Goal: Task Accomplishment & Management: Manage account settings

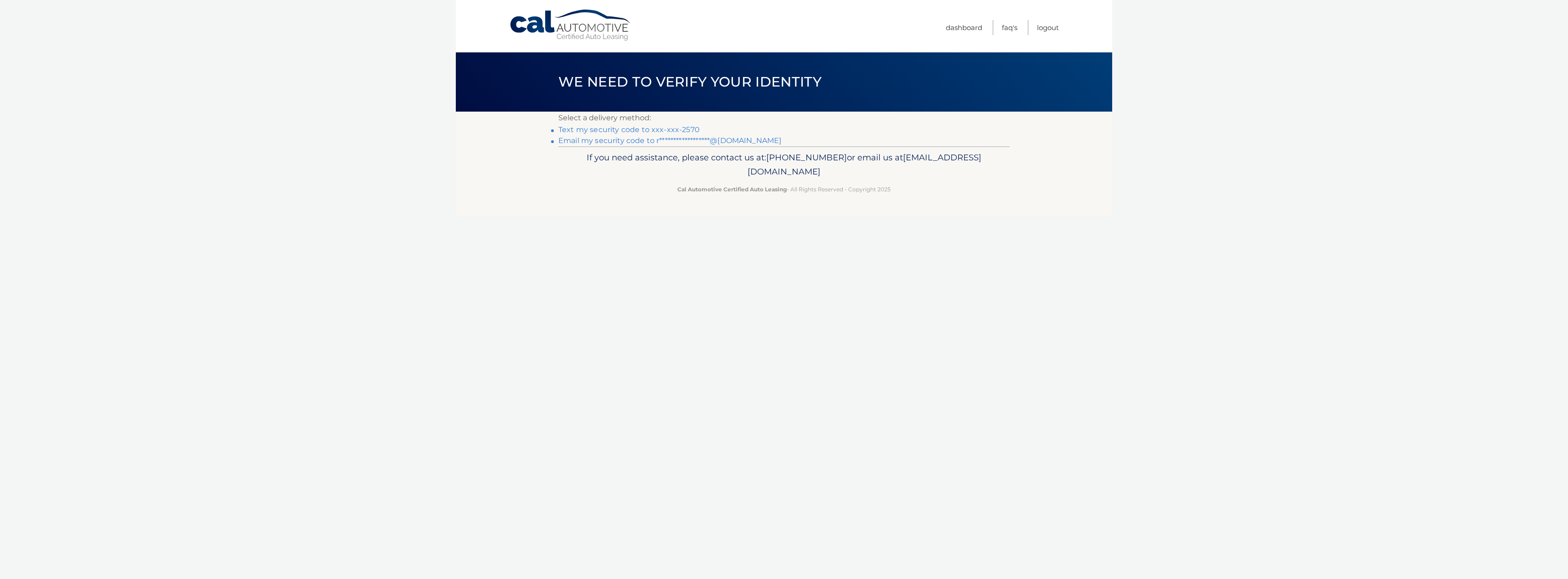
click at [666, 128] on link "Text my security code to xxx-xxx-2570" at bounding box center [629, 129] width 141 height 9
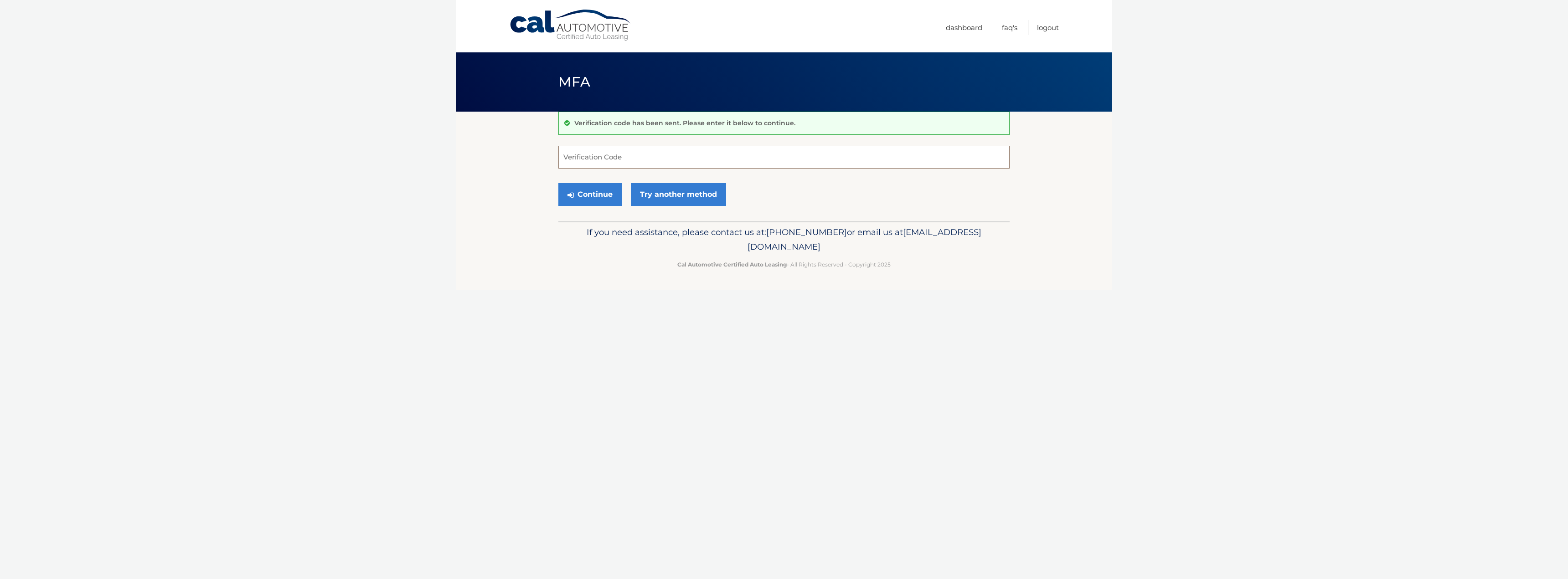
drag, startPoint x: 627, startPoint y: 151, endPoint x: 630, endPoint y: 154, distance: 4.2
click at [627, 151] on input "Verification Code" at bounding box center [784, 157] width 451 height 23
type input "411755"
click at [591, 193] on button "Continue" at bounding box center [590, 194] width 63 height 23
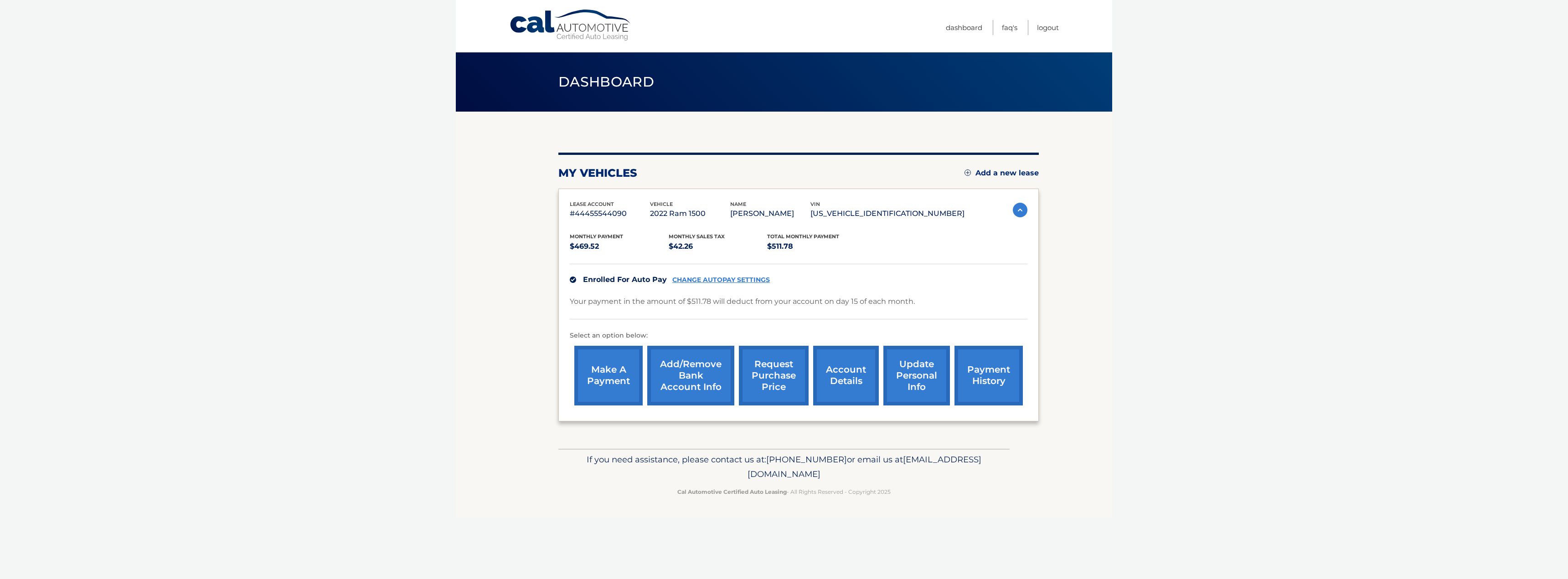
click at [765, 384] on link "request purchase price" at bounding box center [773, 375] width 69 height 60
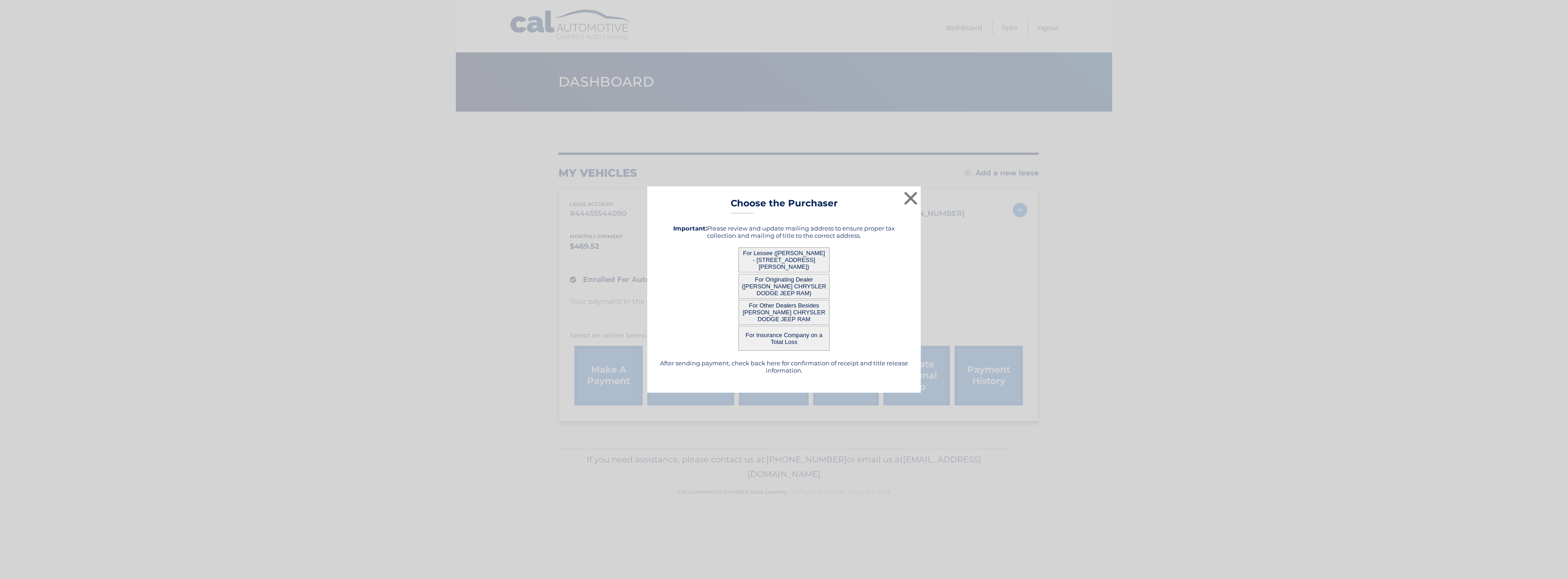
click at [802, 314] on button "For Other Dealers Besides [PERSON_NAME] CHRYSLER DODGE JEEP RAM" at bounding box center [784, 312] width 91 height 25
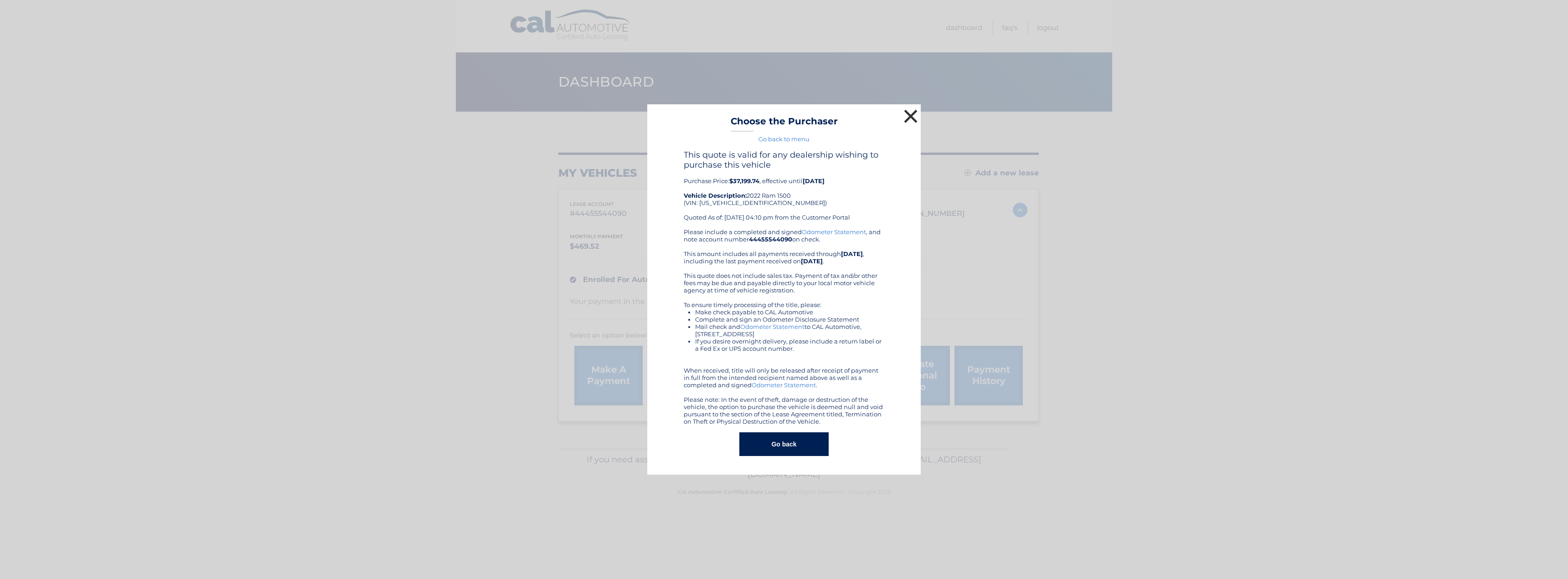
click at [905, 114] on button "×" at bounding box center [911, 116] width 19 height 19
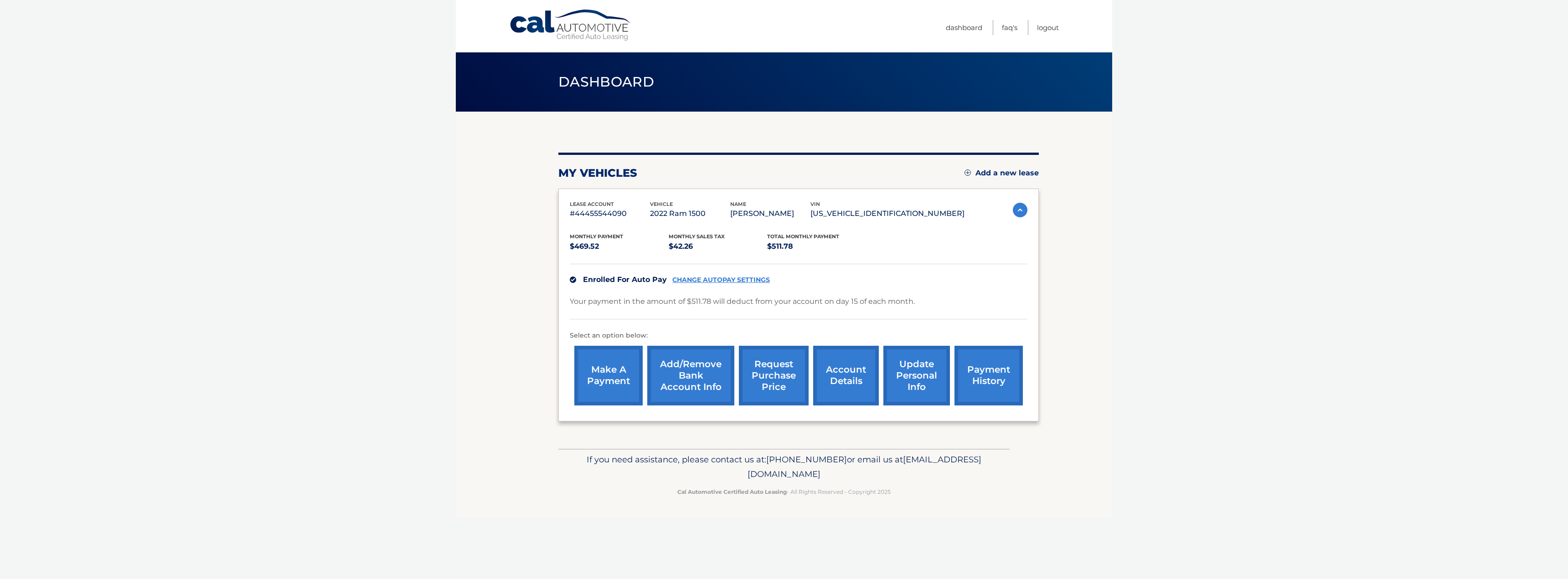
click at [845, 375] on link "account details" at bounding box center [845, 375] width 65 height 60
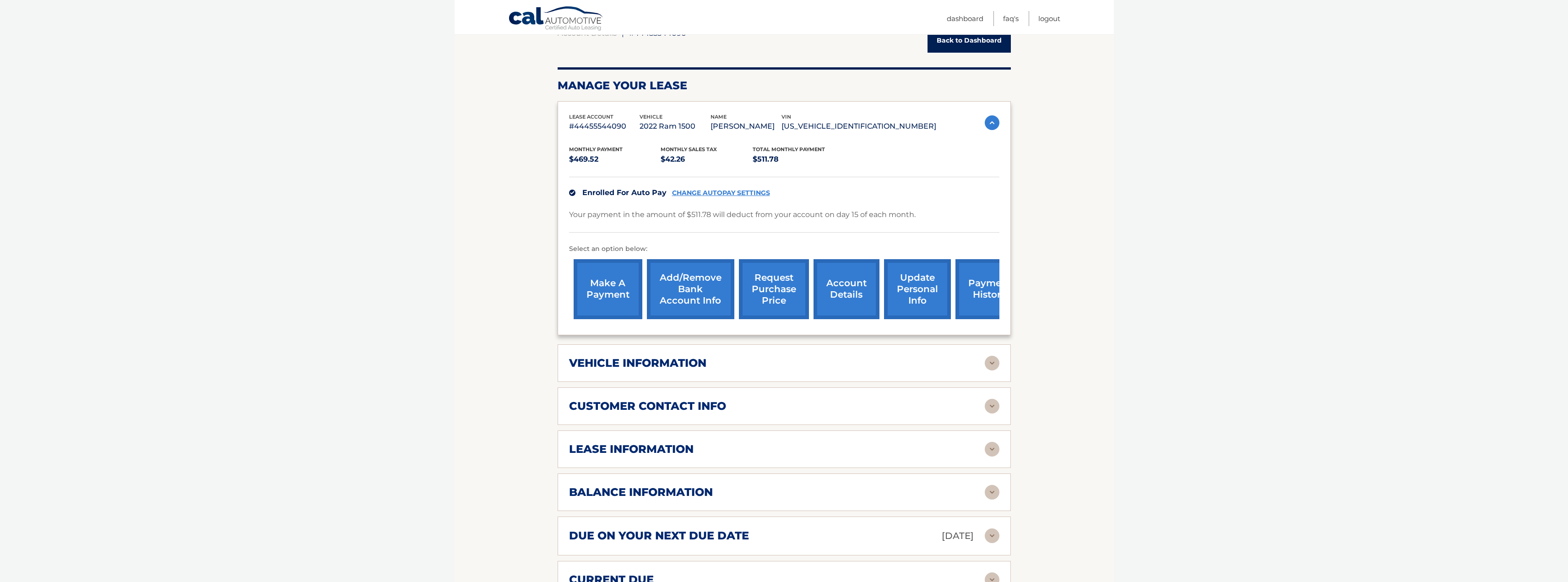
scroll to position [138, 0]
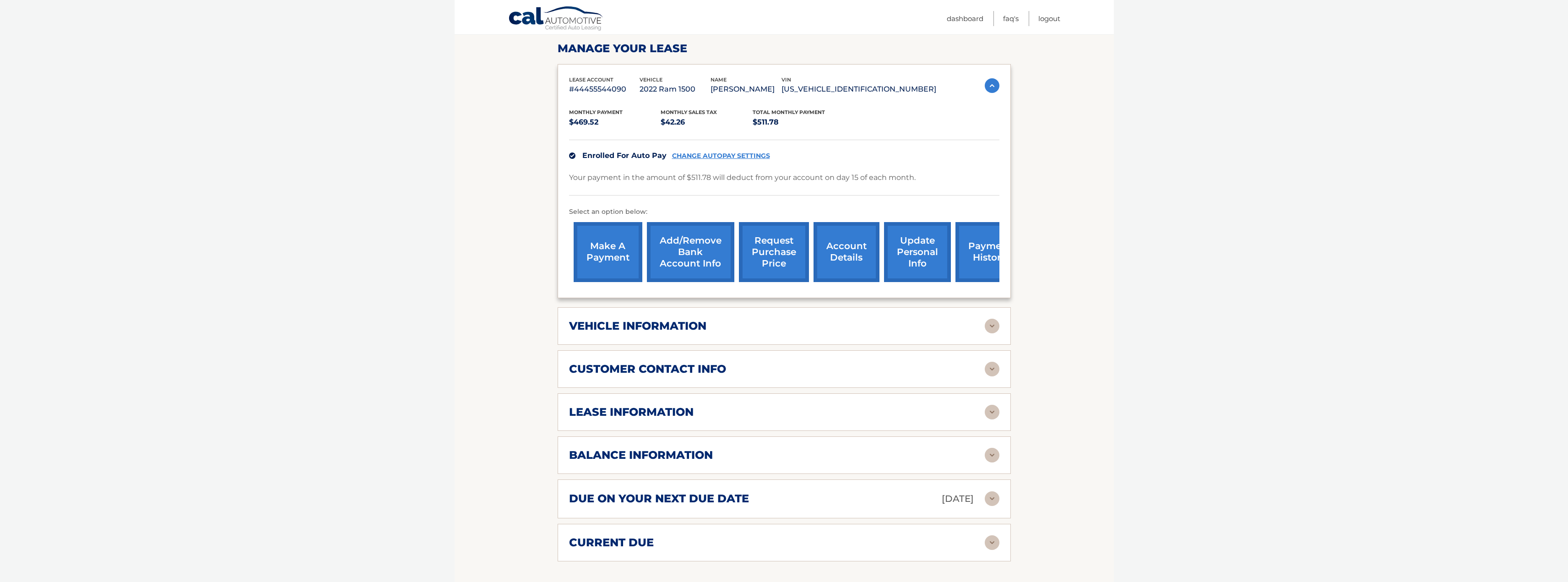
click at [902, 330] on div "vehicle information" at bounding box center [777, 326] width 416 height 14
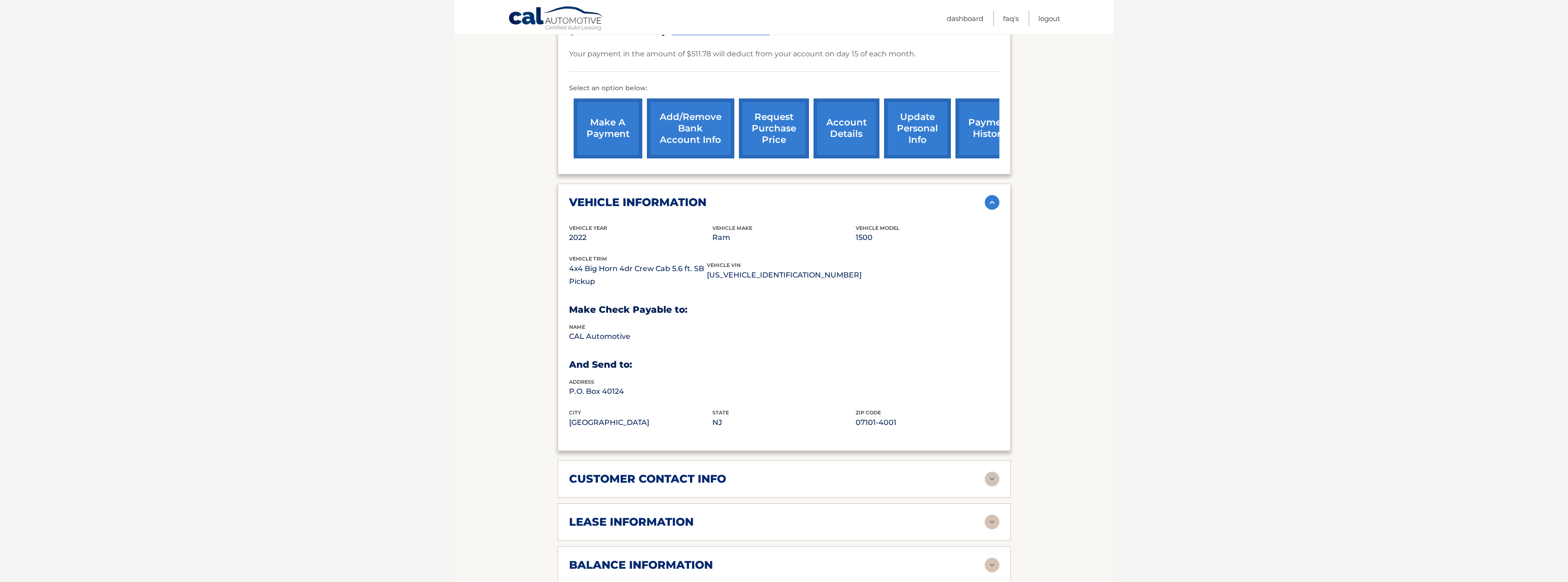
scroll to position [275, 0]
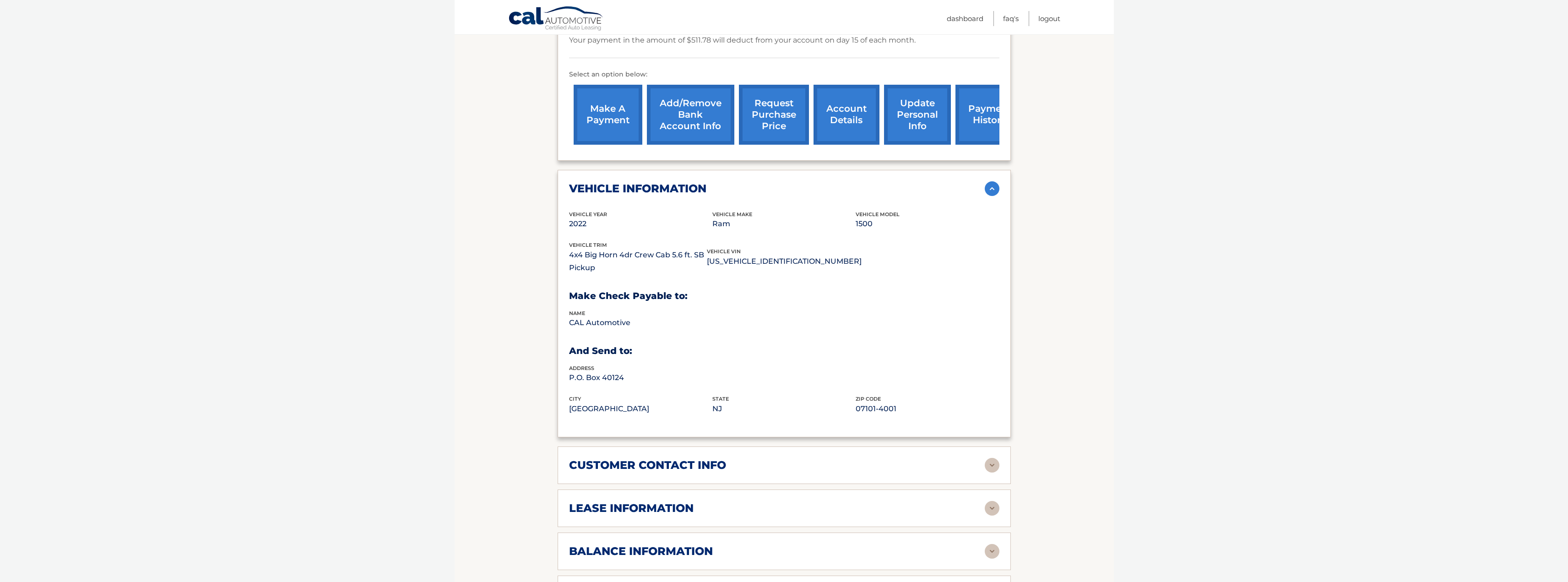
click at [808, 494] on div "lease information Contract Start Date [DATE] Term 39 Maturity Date [DATE] Start…" at bounding box center [784, 509] width 453 height 37
click at [981, 512] on div "lease information" at bounding box center [777, 509] width 416 height 14
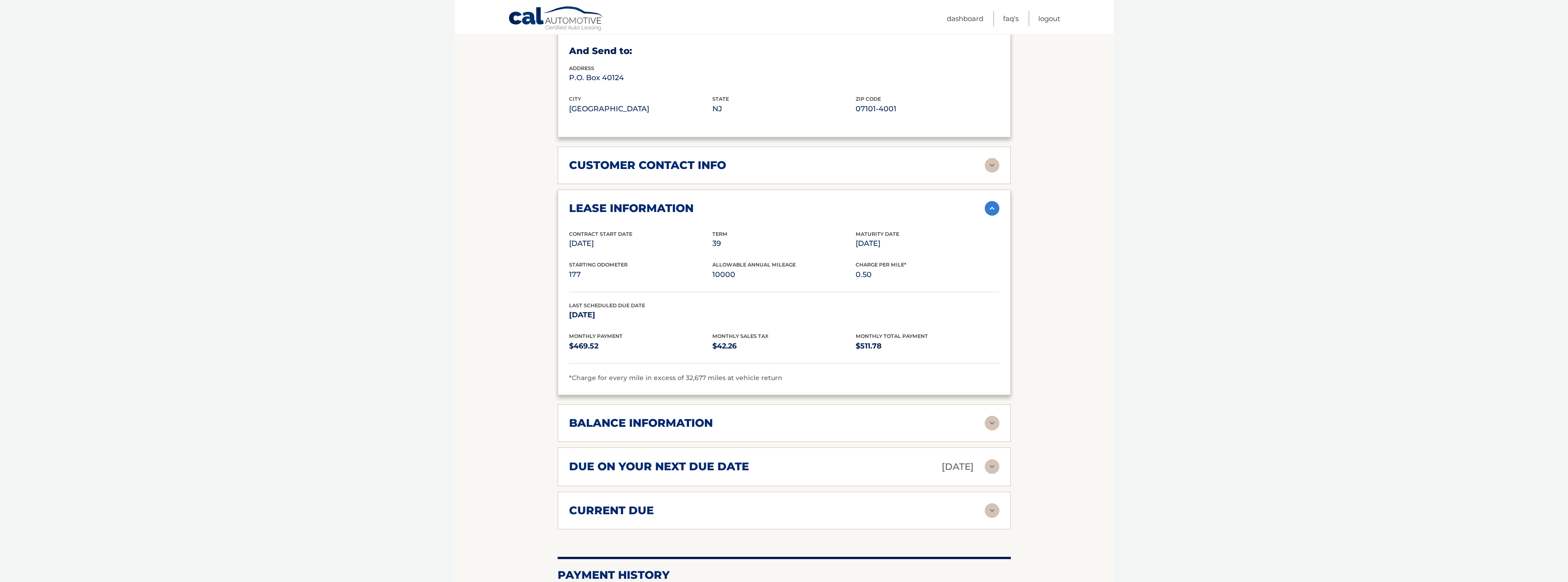
scroll to position [596, 0]
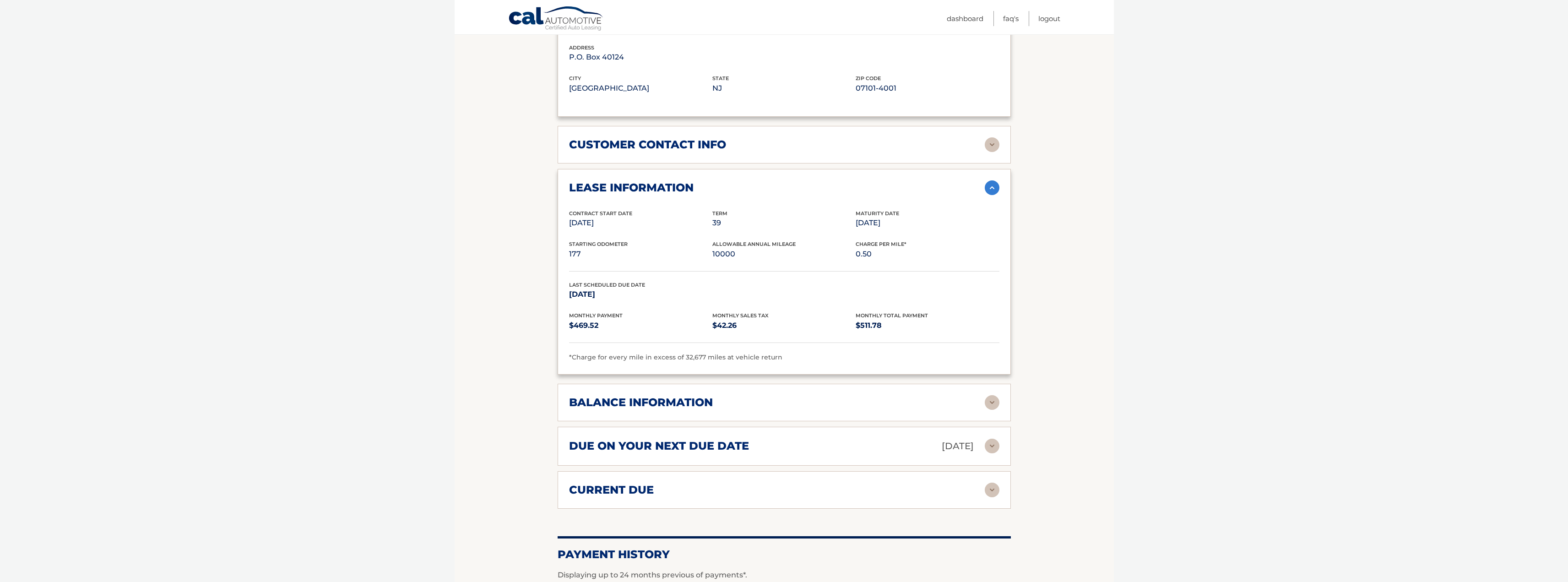
click at [955, 402] on div "balance information" at bounding box center [777, 403] width 416 height 14
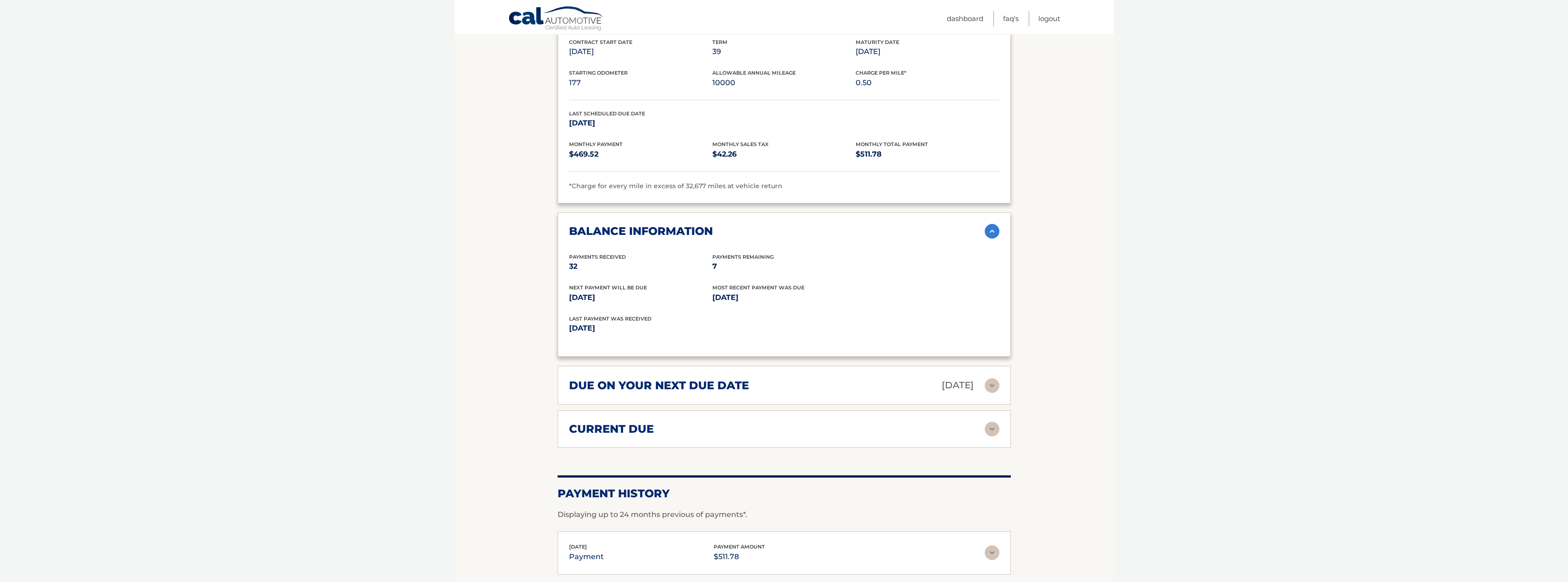
scroll to position [779, 0]
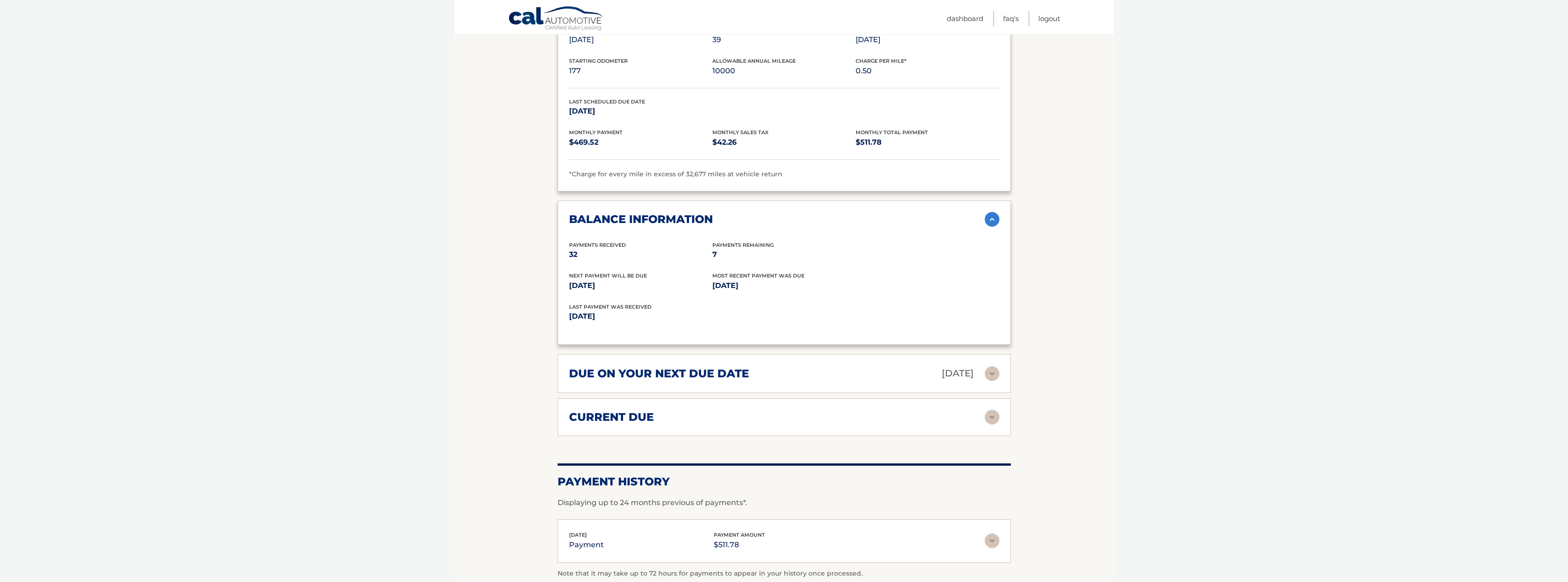
click at [899, 419] on div "current due" at bounding box center [777, 417] width 416 height 14
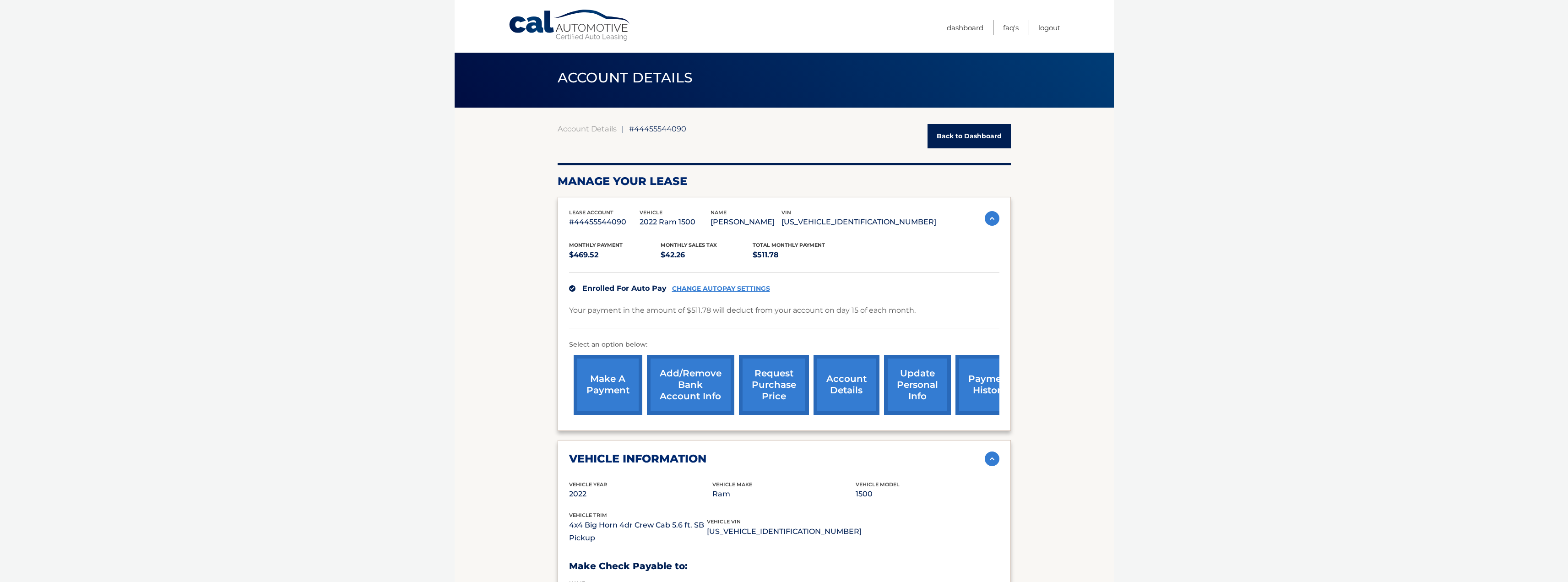
scroll to position [0, 0]
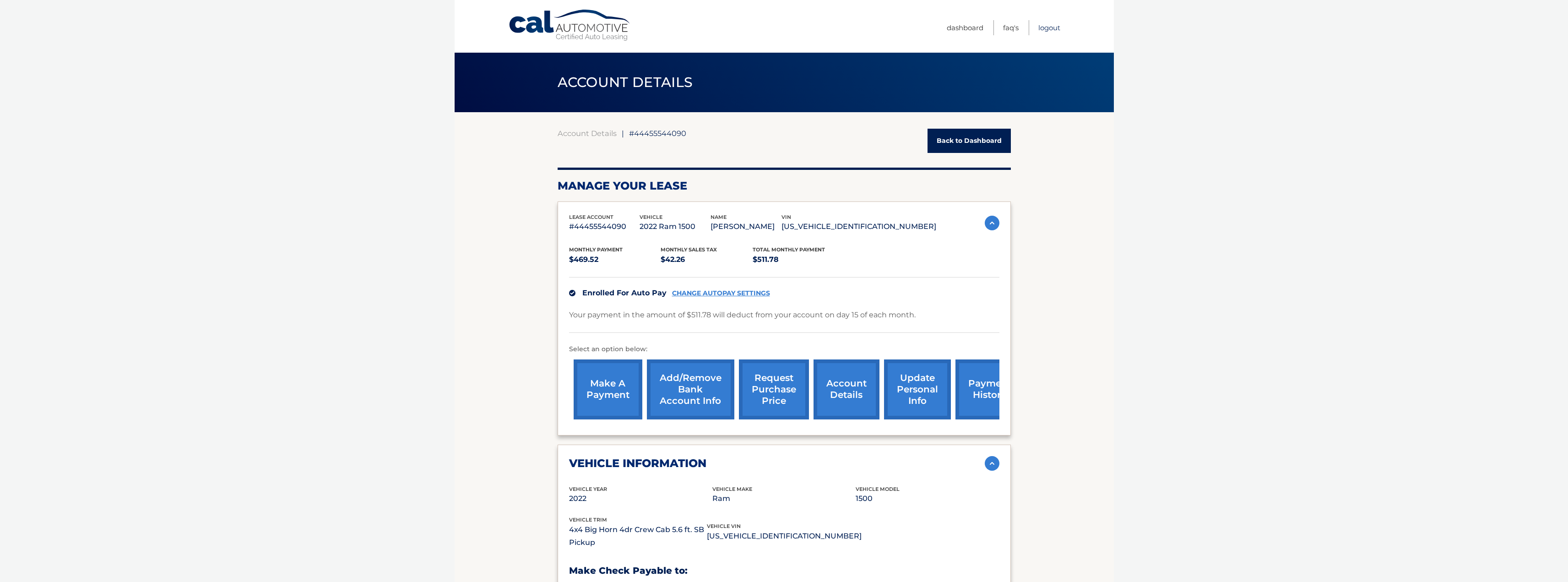
click at [1050, 27] on link "Logout" at bounding box center [1049, 28] width 22 height 15
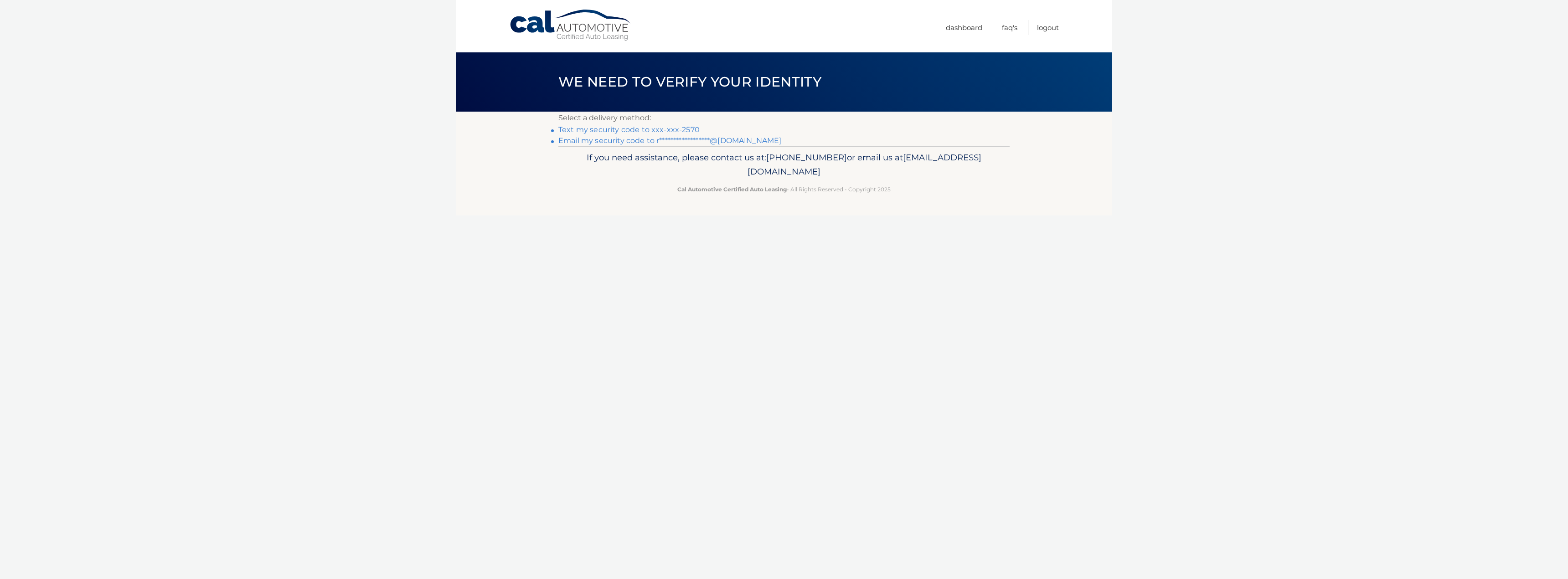
click at [631, 129] on link "Text my security code to xxx-xxx-2570" at bounding box center [629, 129] width 141 height 9
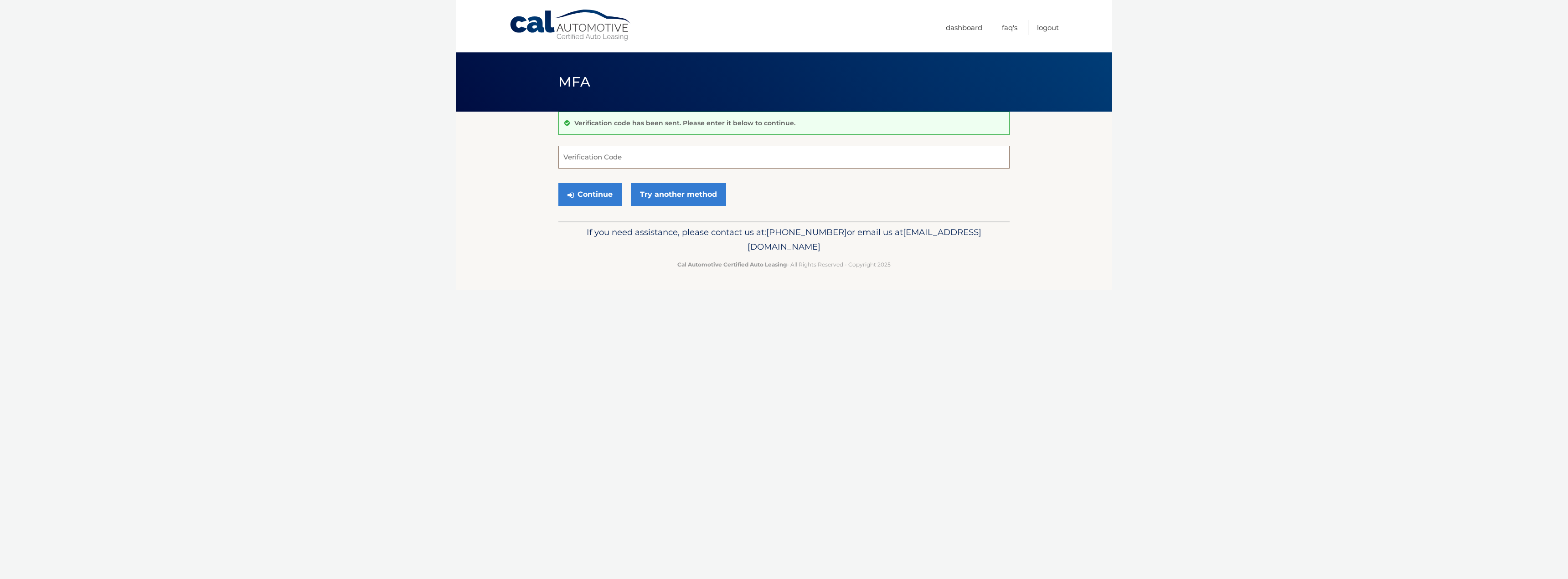
click at [690, 164] on input "Verification Code" at bounding box center [784, 157] width 451 height 23
type input "658815"
click at [558, 183] on button "Continue" at bounding box center [590, 194] width 63 height 23
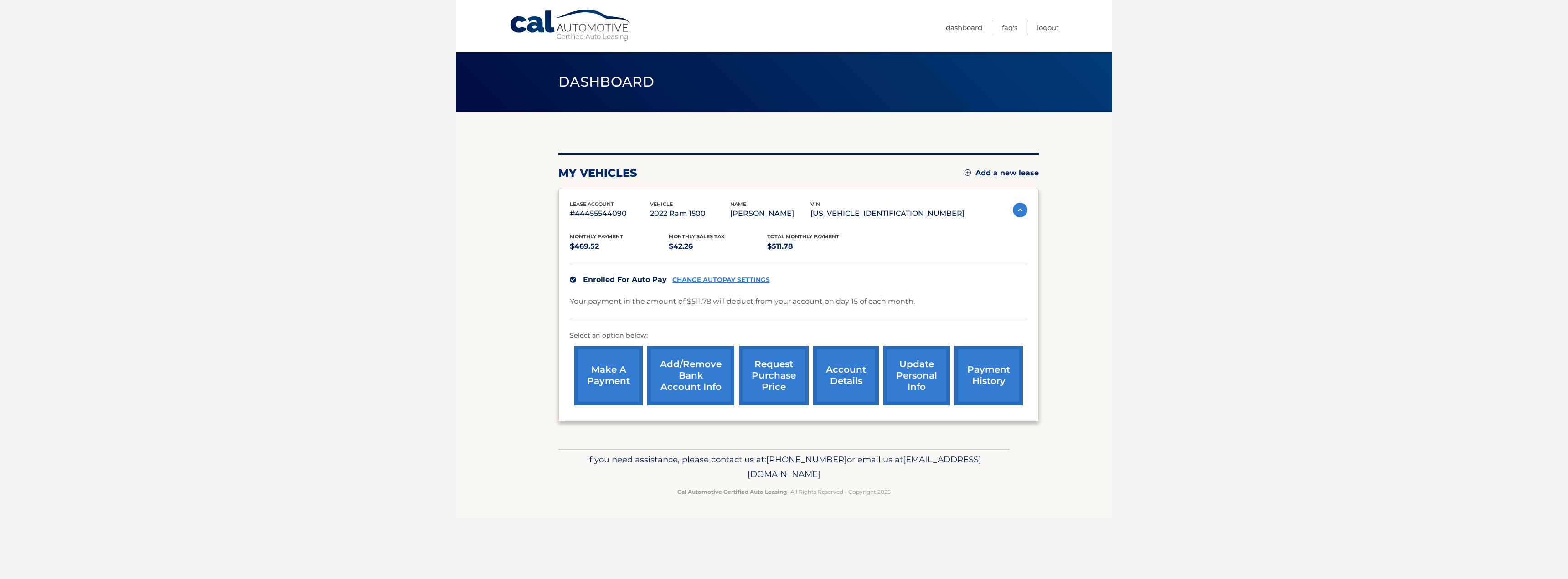
click at [778, 380] on link "request purchase price" at bounding box center [773, 375] width 69 height 60
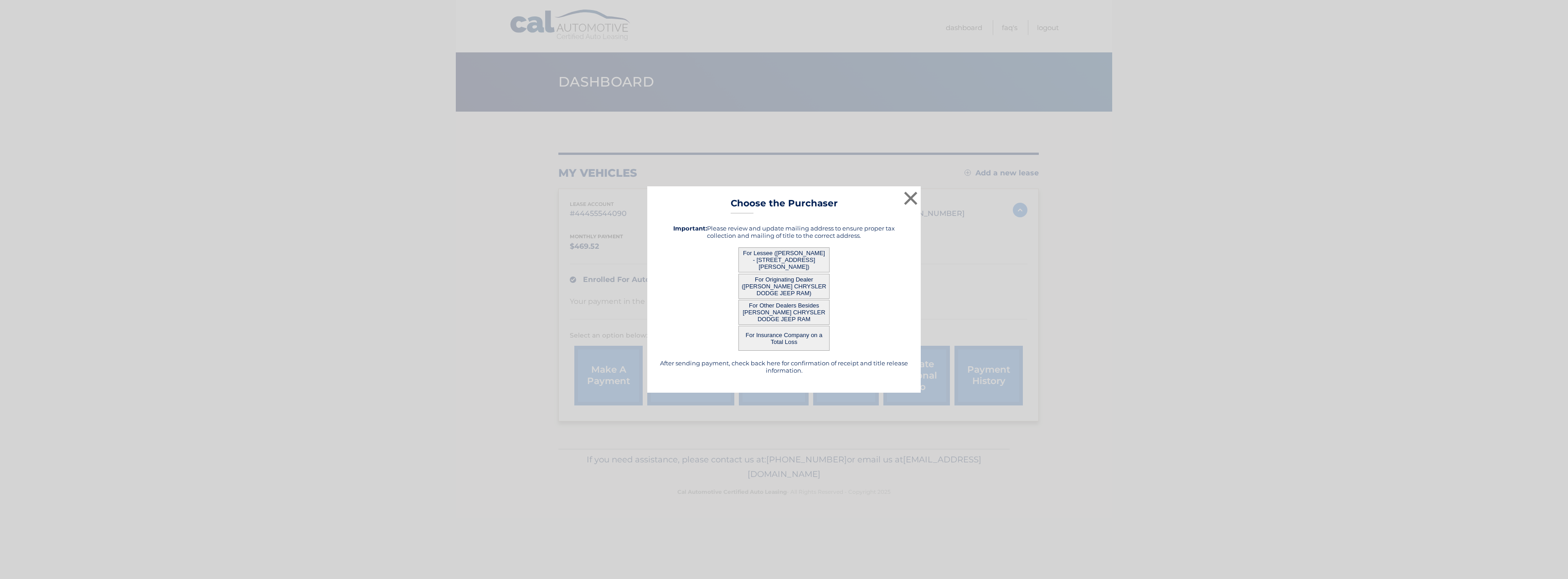
click at [803, 287] on button "For Originating Dealer ([PERSON_NAME] CHRYSLER DODGE JEEP RAM)" at bounding box center [784, 286] width 91 height 25
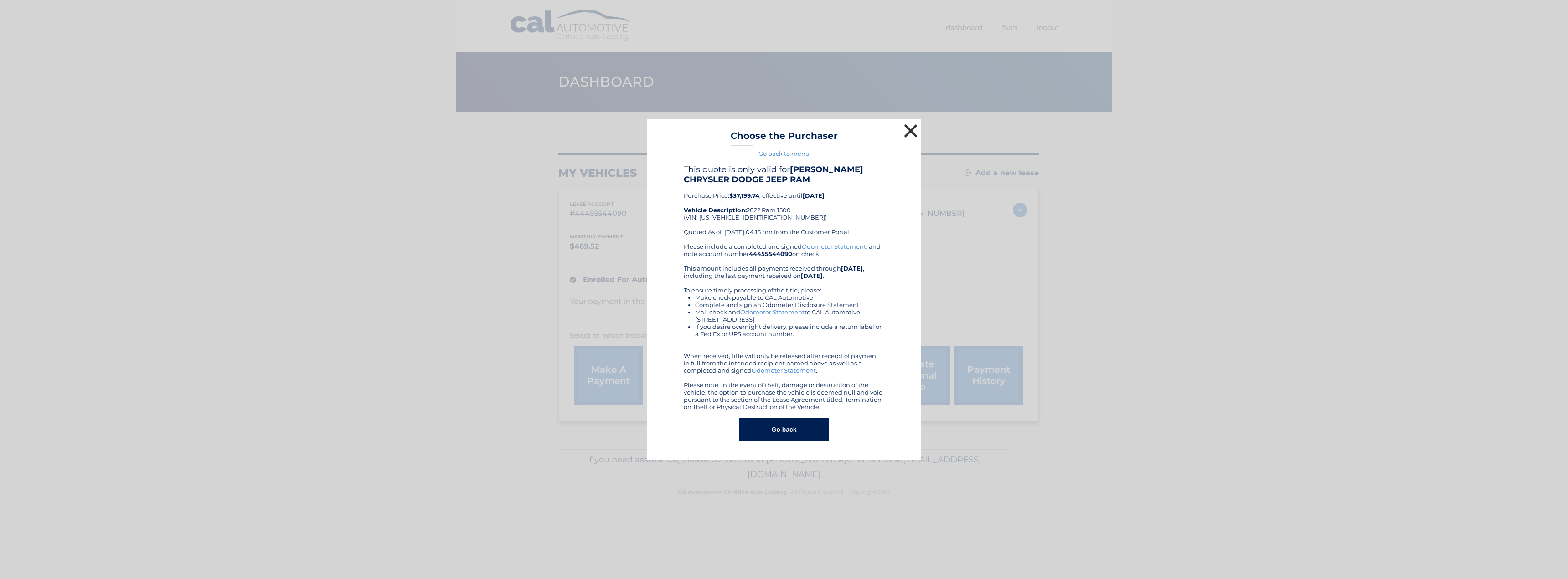
click at [907, 129] on button "×" at bounding box center [911, 131] width 19 height 19
